Goal: Information Seeking & Learning: Learn about a topic

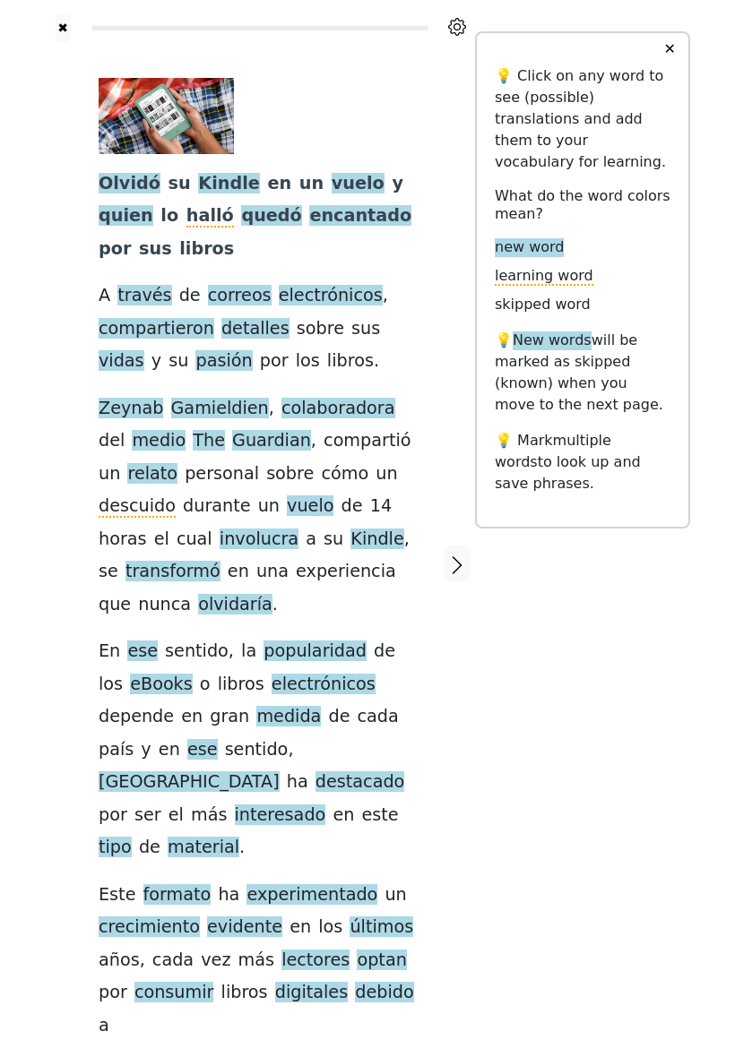
click at [401, 279] on div "Olvidó su Kindle en un vuelo y quien lo halló quedó encantado por sus libros A …" at bounding box center [260, 560] width 323 height 964
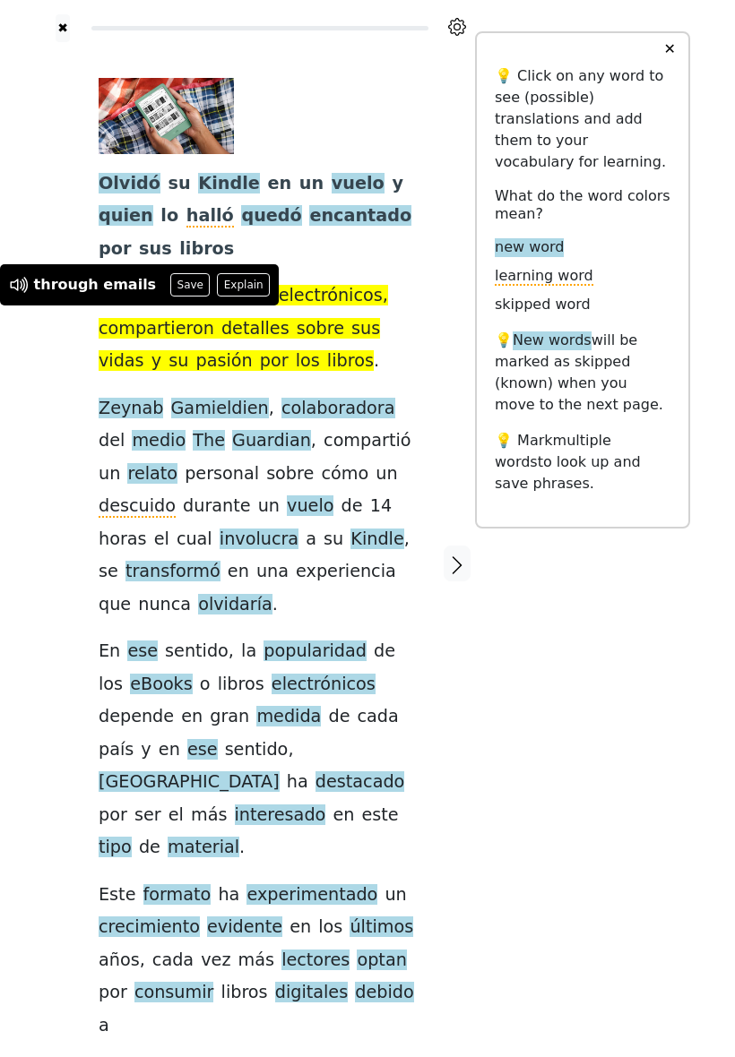
click at [318, 383] on div "Olvidó su Kindle en un vuelo y quien lo halló quedó encantado por sus libros A …" at bounding box center [260, 560] width 323 height 964
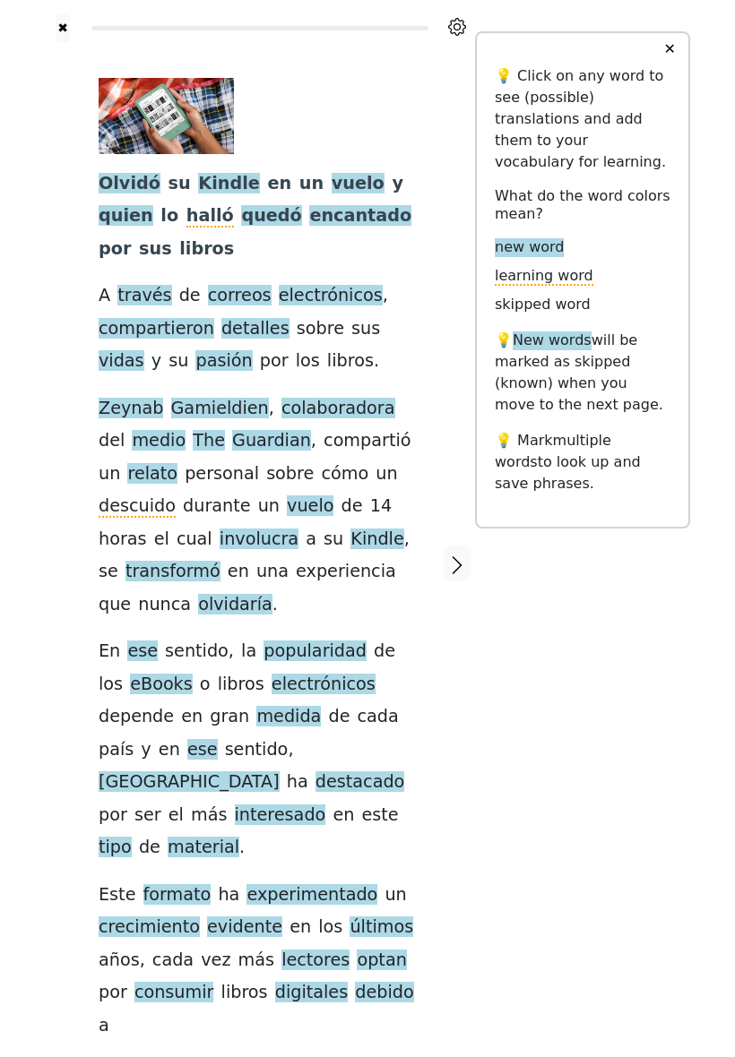
click at [311, 391] on div "Olvidó su Kindle en un vuelo y quien lo halló quedó encantado por sus libros A …" at bounding box center [260, 560] width 323 height 964
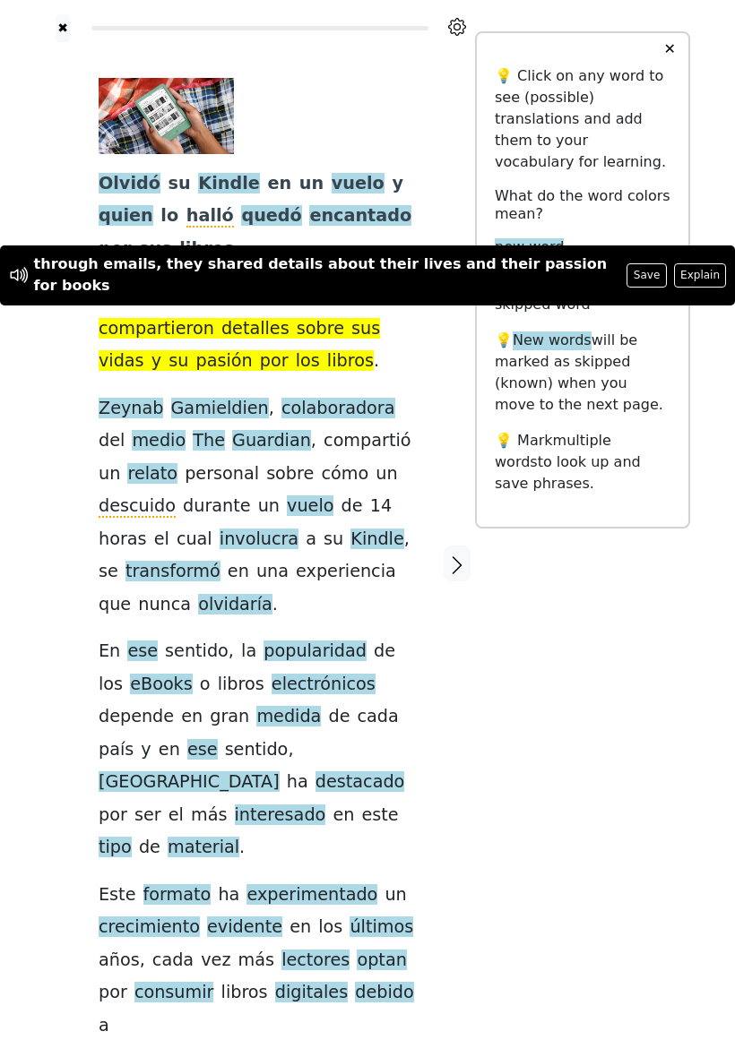
click at [219, 551] on span "involucra" at bounding box center [258, 540] width 79 height 22
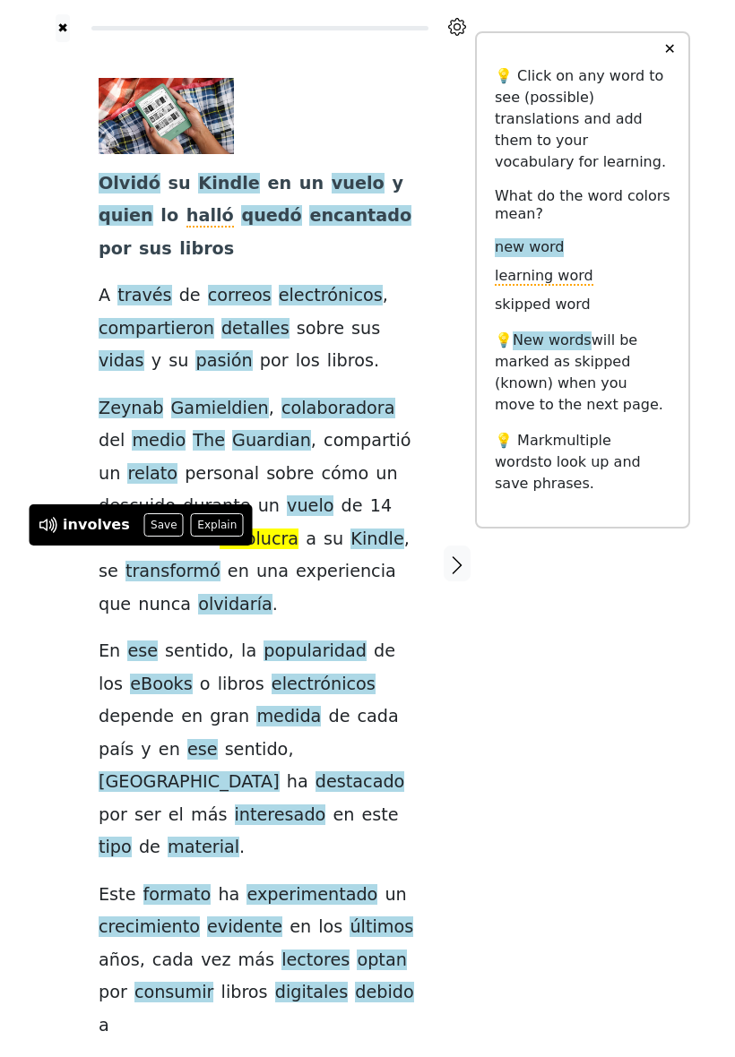
click at [156, 525] on button "Save" at bounding box center [163, 524] width 39 height 23
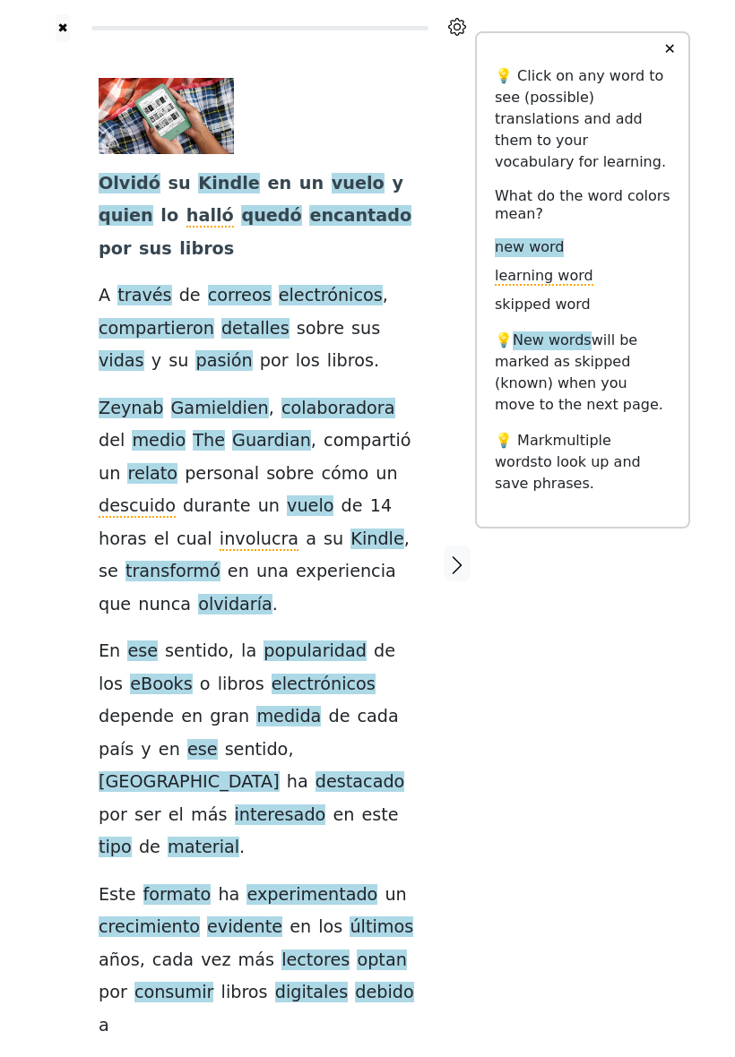
click at [190, 641] on span "sentido" at bounding box center [197, 652] width 64 height 22
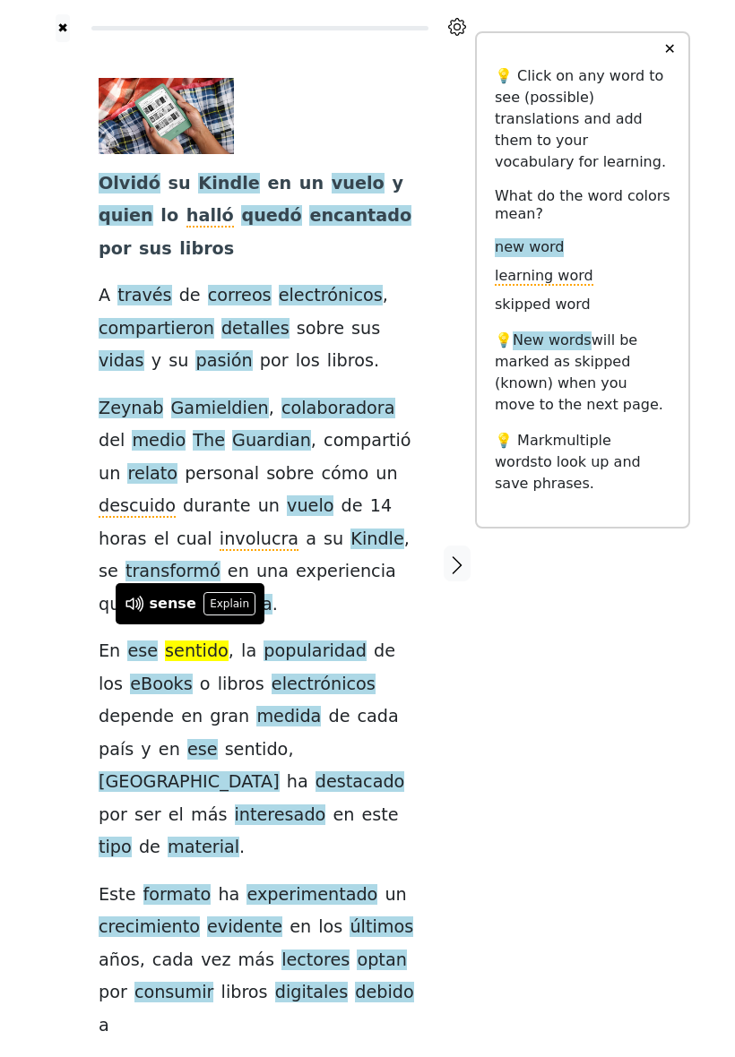
click at [473, 663] on div at bounding box center [457, 563] width 36 height 1043
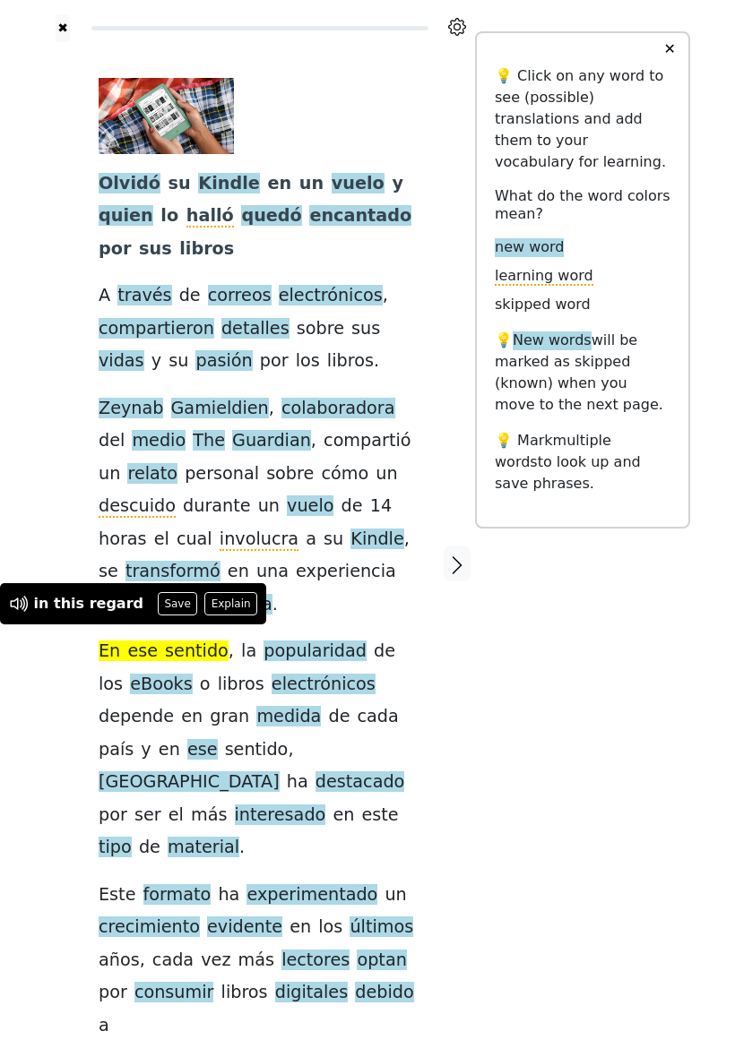
click at [166, 607] on button "Save" at bounding box center [177, 603] width 39 height 23
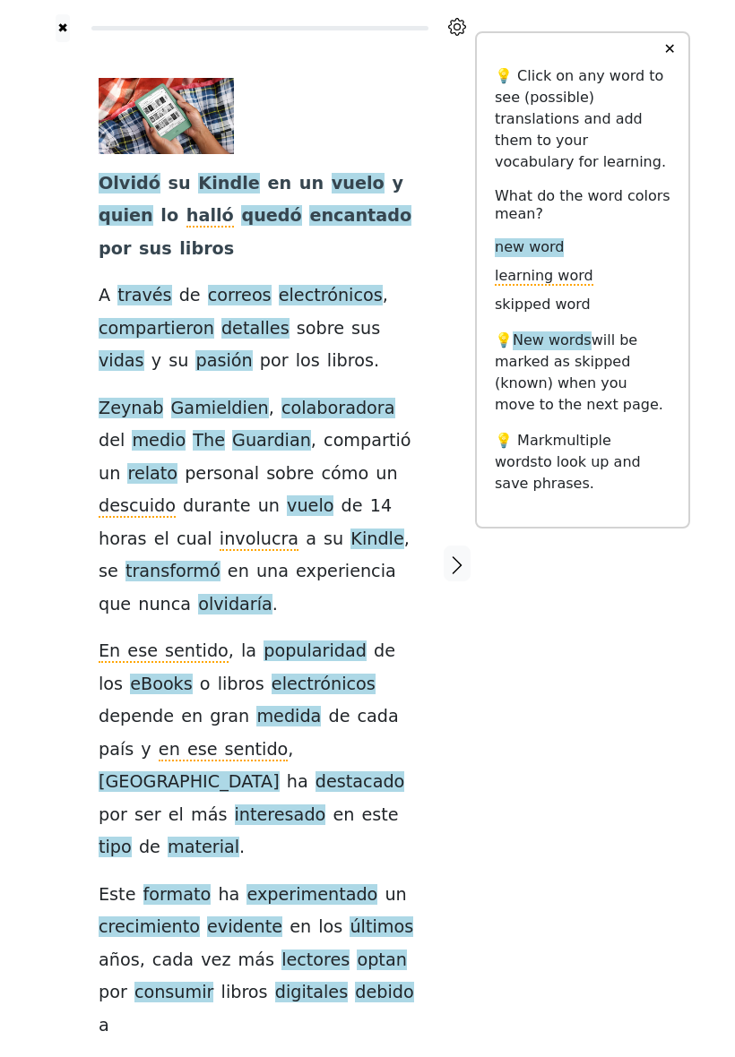
click at [315, 771] on span "destacado" at bounding box center [360, 782] width 90 height 22
click at [442, 689] on div at bounding box center [457, 563] width 36 height 1043
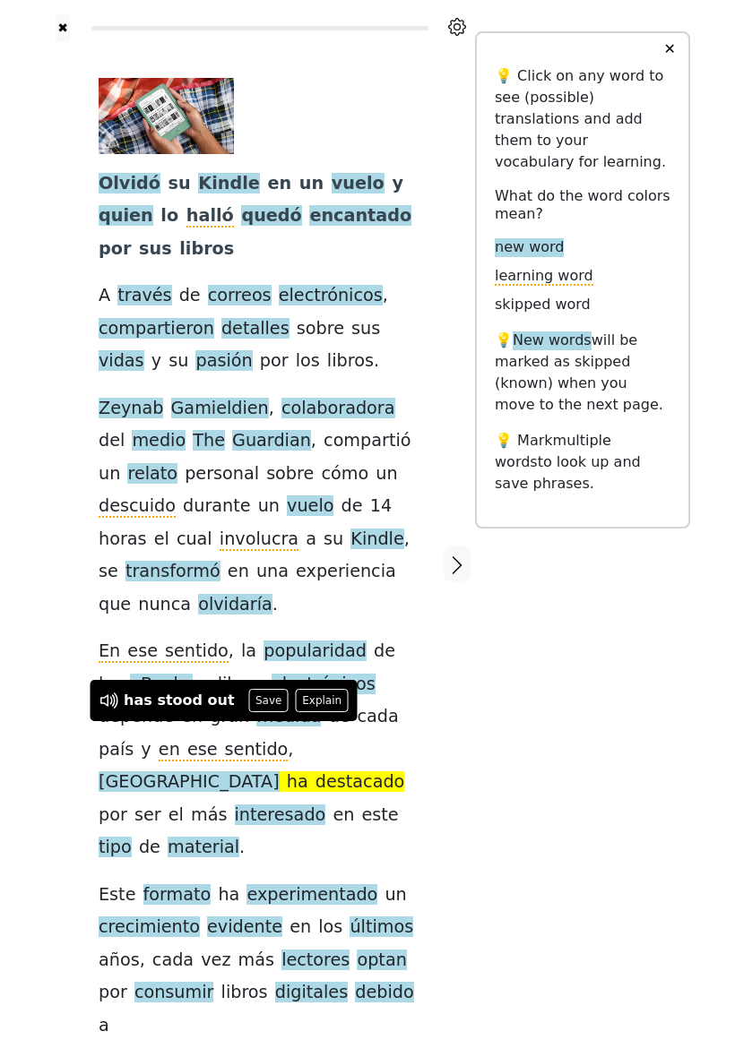
click at [254, 701] on button "Save" at bounding box center [268, 700] width 39 height 23
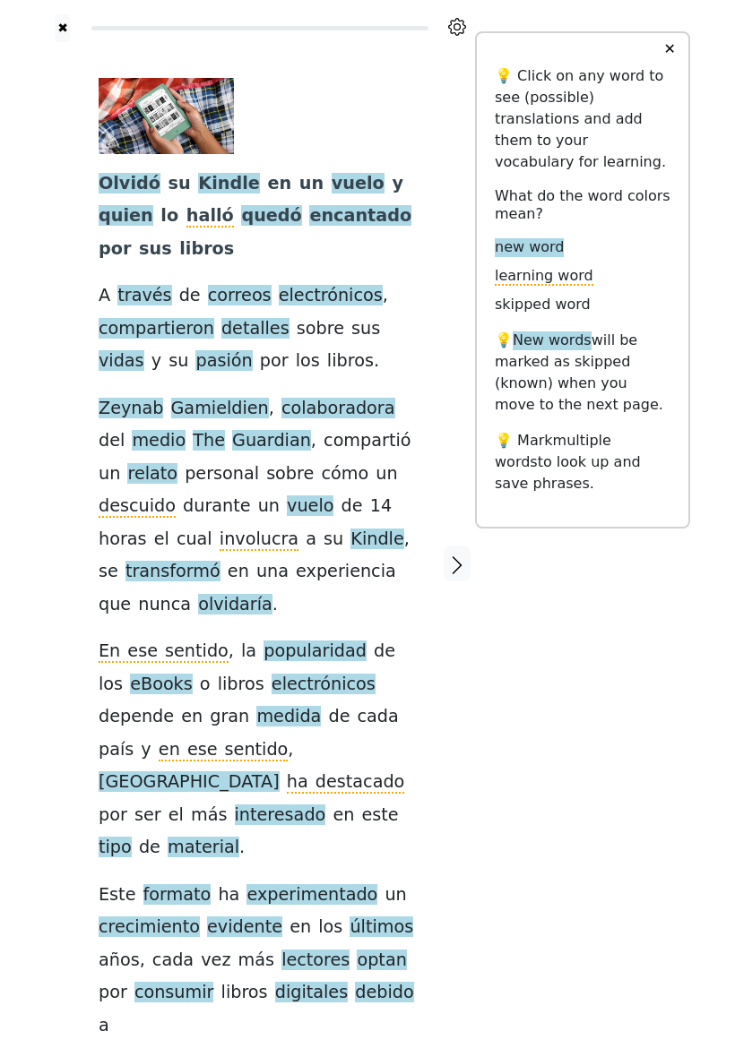
click at [355, 982] on span "debido" at bounding box center [384, 993] width 58 height 22
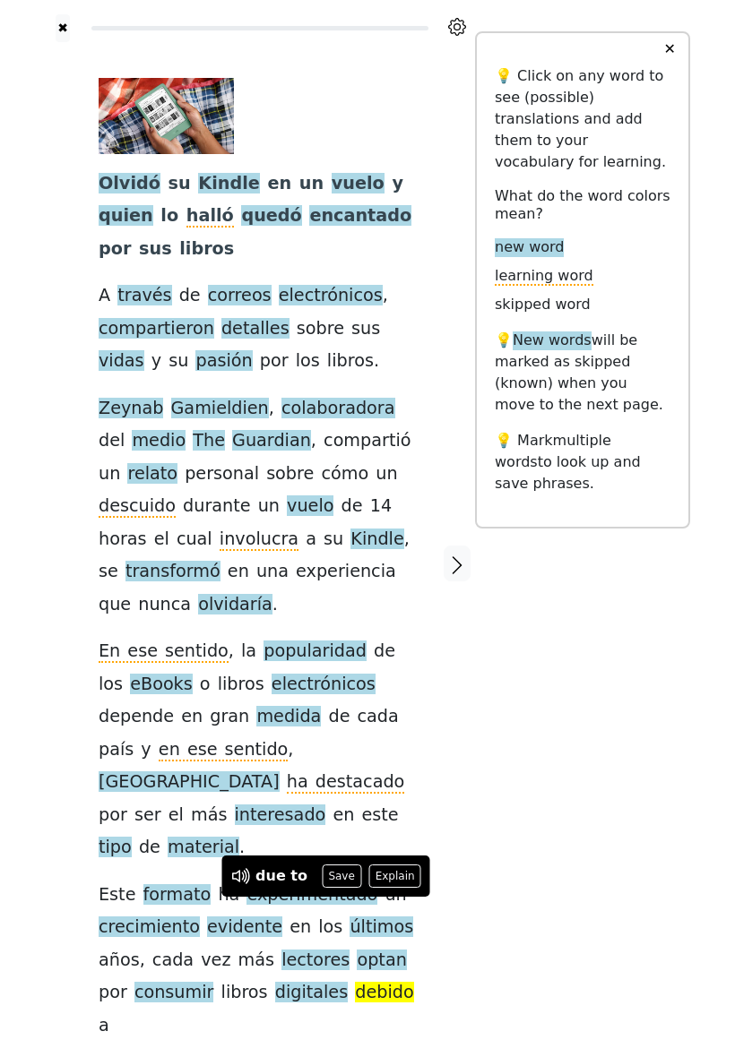
click at [339, 868] on button "Save" at bounding box center [341, 875] width 39 height 23
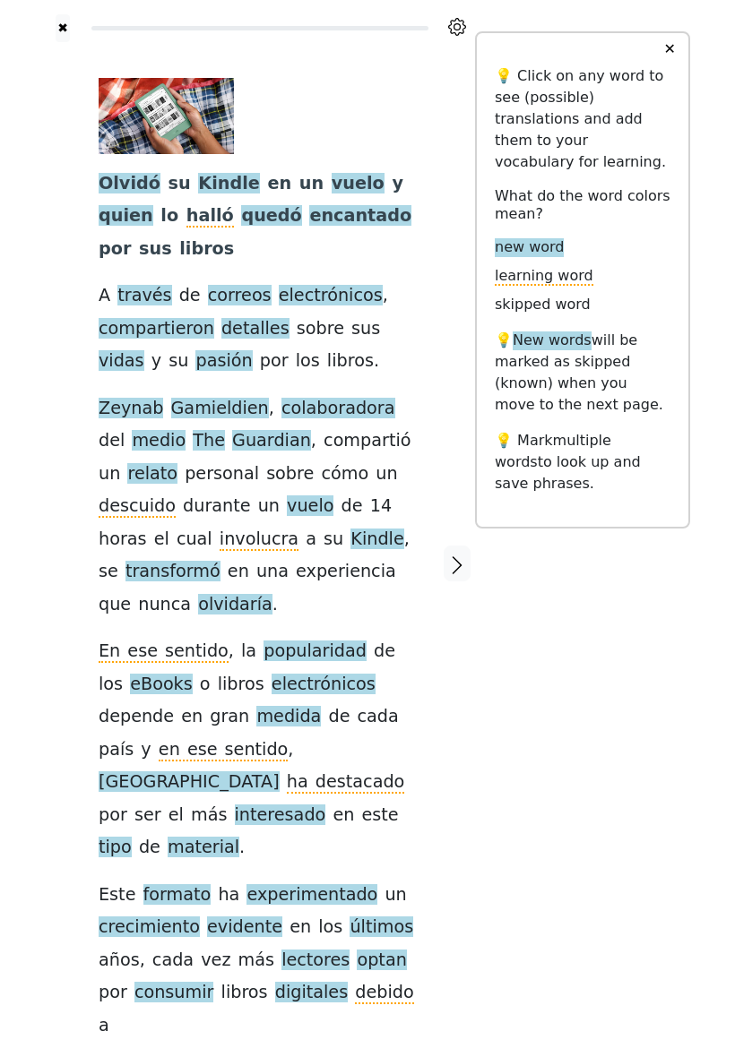
click at [454, 556] on icon "button" at bounding box center [457, 565] width 10 height 18
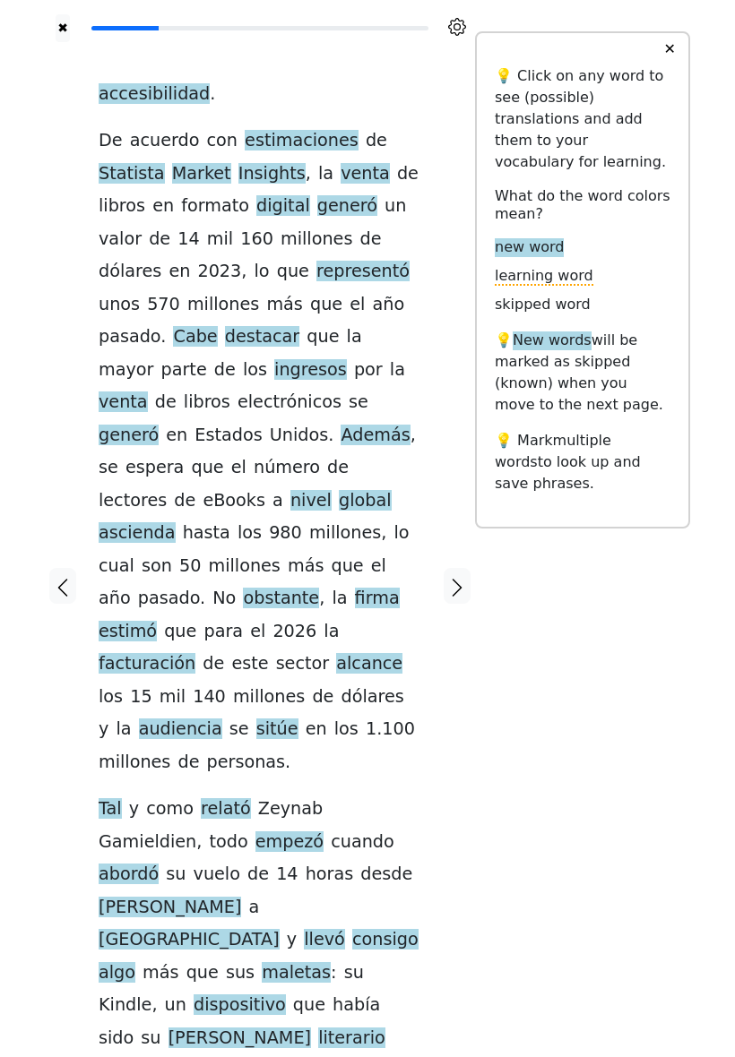
click at [73, 577] on icon "button" at bounding box center [63, 588] width 22 height 22
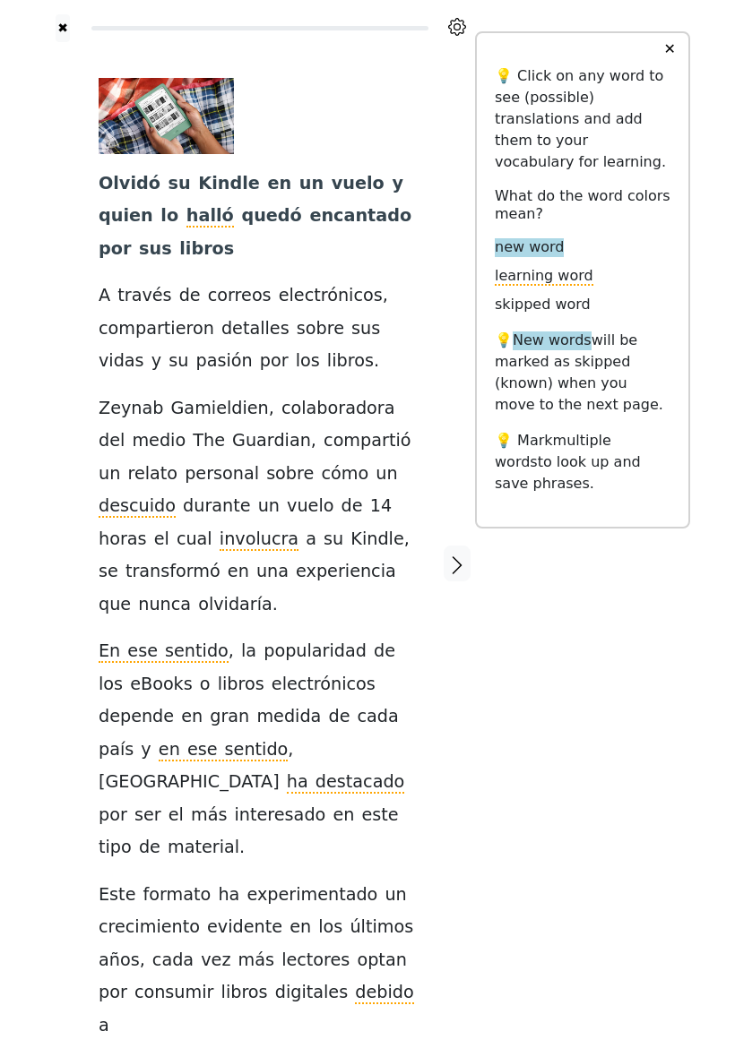
click at [463, 555] on icon "button" at bounding box center [457, 566] width 22 height 22
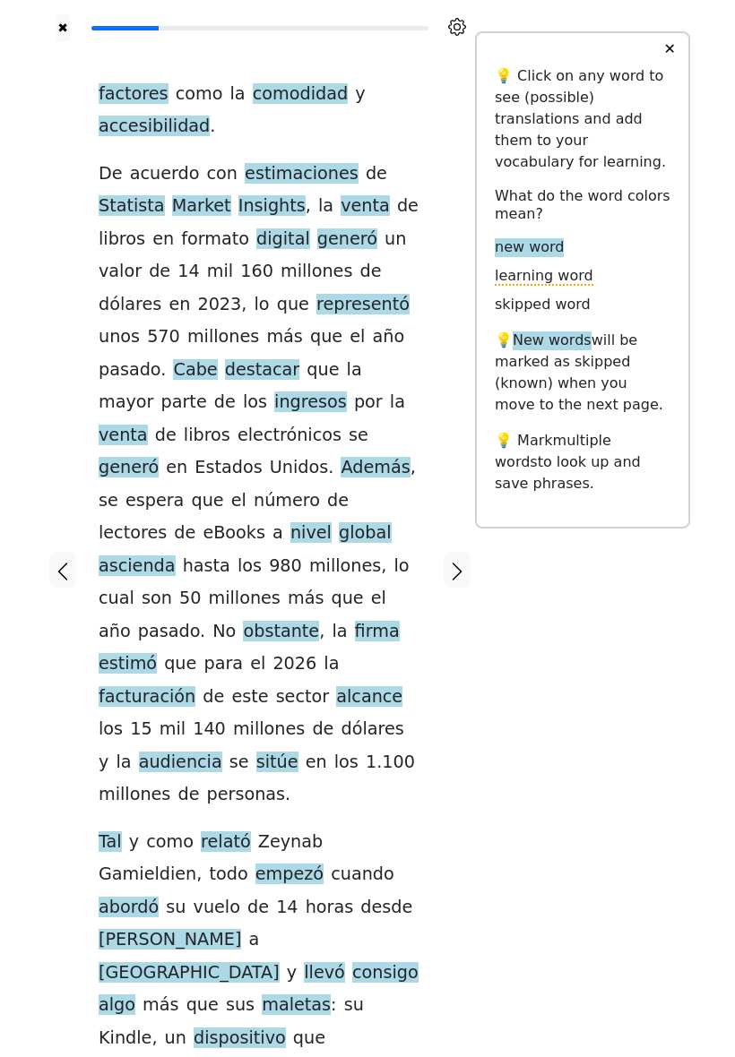
click at [662, 65] on button "✕" at bounding box center [668, 49] width 33 height 32
